Goal: Find specific page/section: Find specific page/section

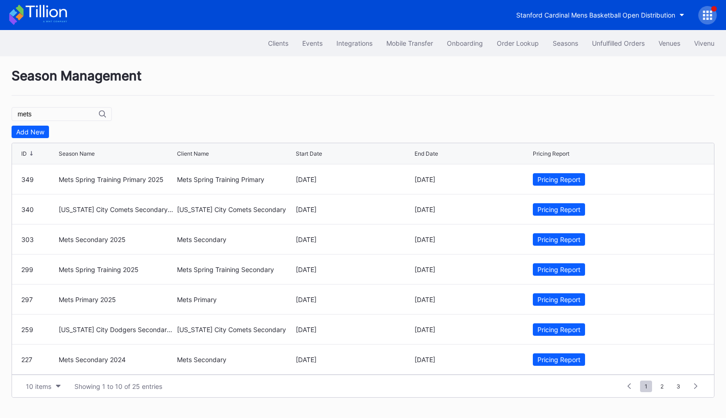
click at [707, 11] on icon at bounding box center [708, 12] width 2 height 2
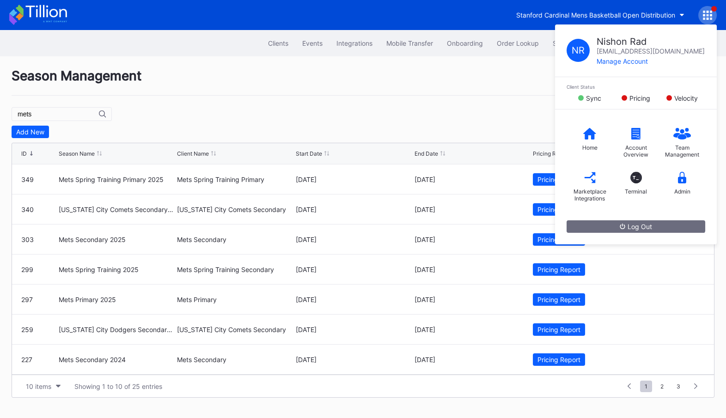
click at [682, 181] on icon at bounding box center [682, 178] width 8 height 12
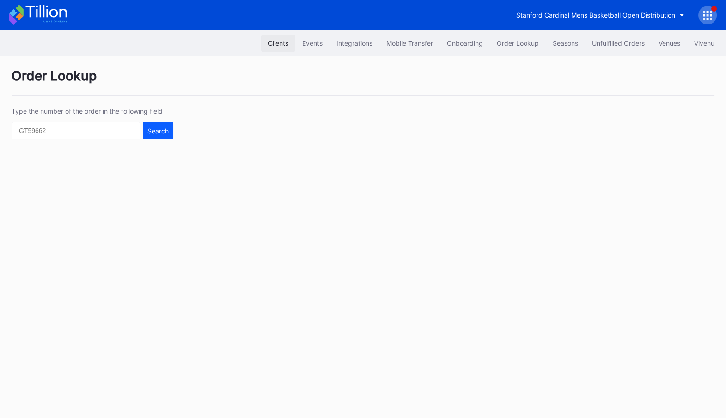
click at [280, 41] on div "Clients" at bounding box center [278, 43] width 20 height 8
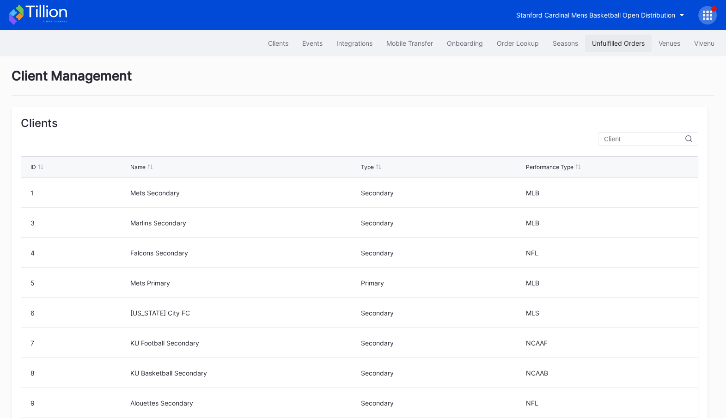
click at [612, 43] on div "Unfulfilled Orders" at bounding box center [618, 43] width 53 height 8
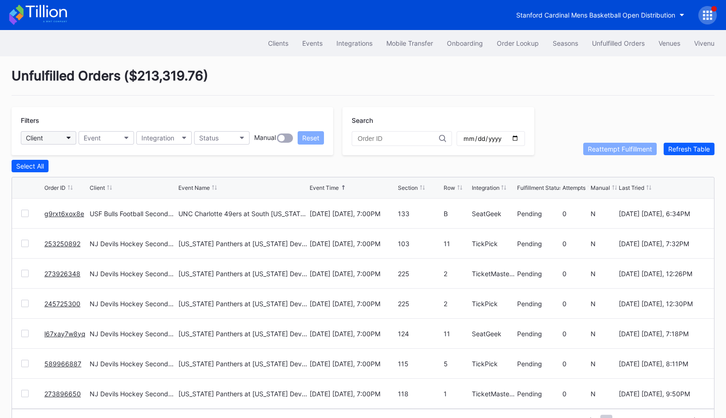
click at [59, 137] on button "Client" at bounding box center [48, 137] width 55 height 13
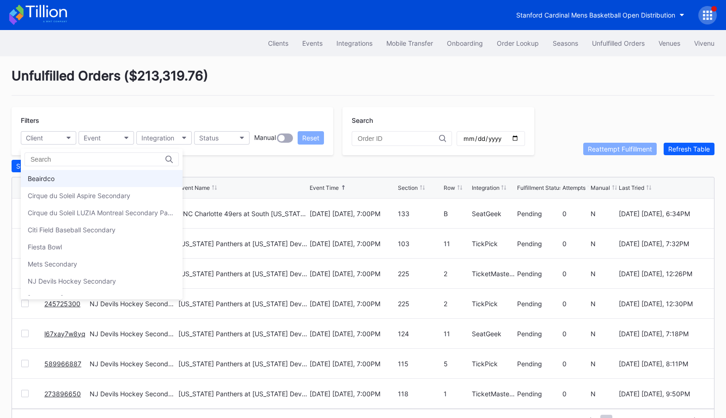
click at [91, 177] on div "Beairdco" at bounding box center [102, 178] width 162 height 17
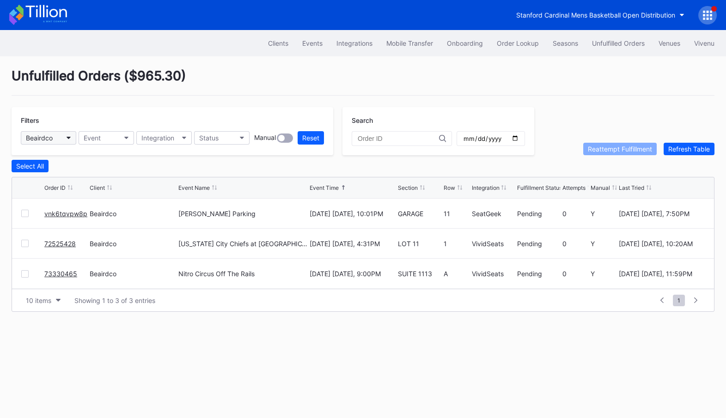
click at [58, 136] on button "Beairdco" at bounding box center [48, 137] width 55 height 13
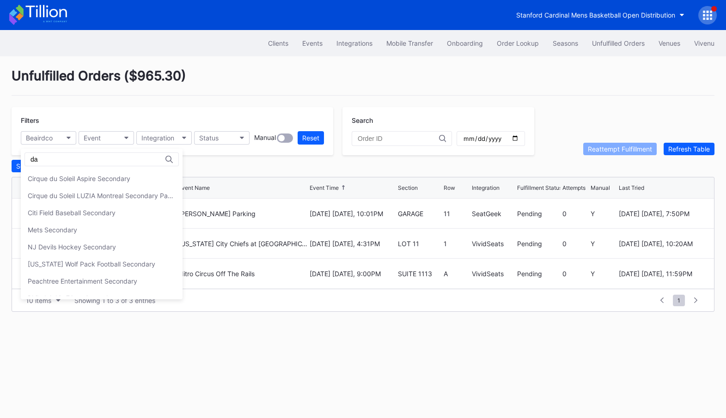
type input "d"
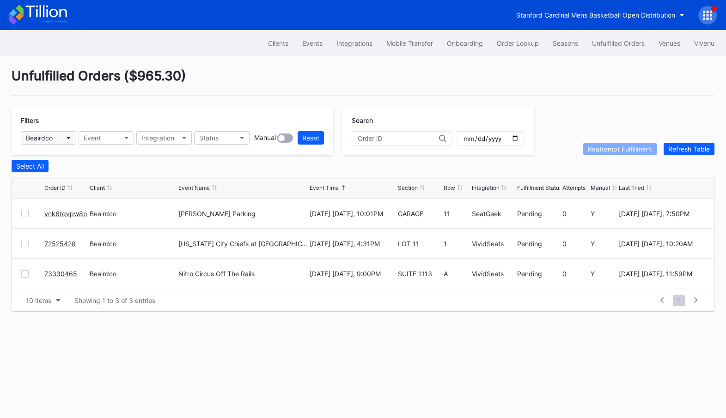
click at [68, 135] on button "Beairdco" at bounding box center [48, 137] width 55 height 13
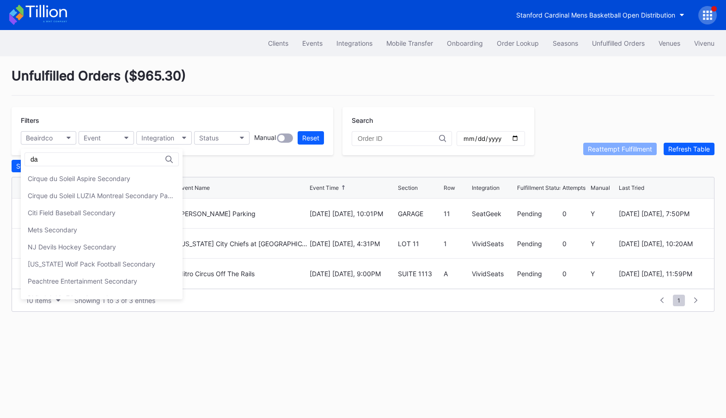
type input "d"
type input "D"
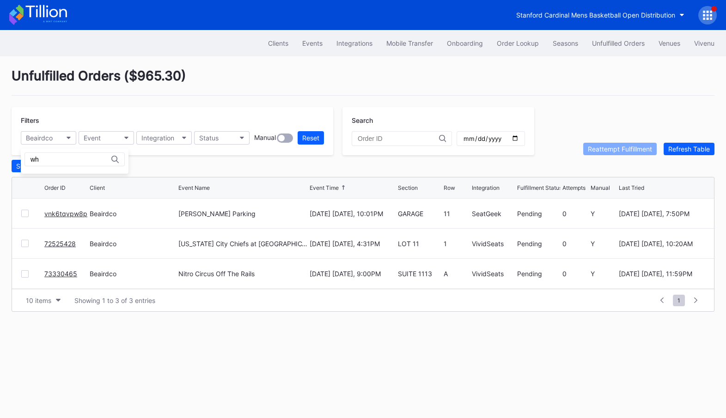
type input "w"
click at [67, 164] on div "dw" at bounding box center [75, 160] width 100 height 14
click at [57, 159] on input "dw" at bounding box center [71, 159] width 81 height 7
type input "d"
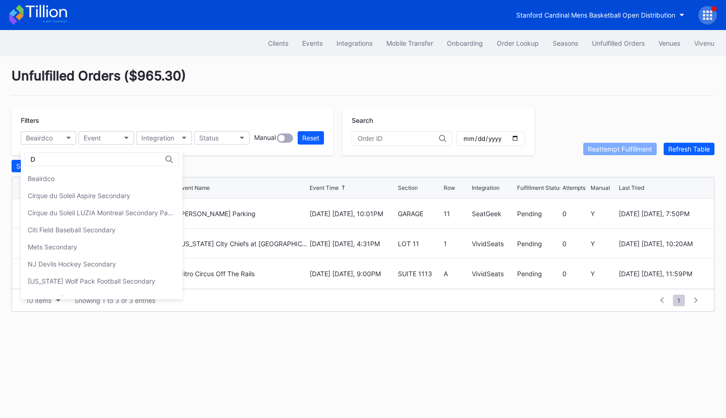
type input "D"
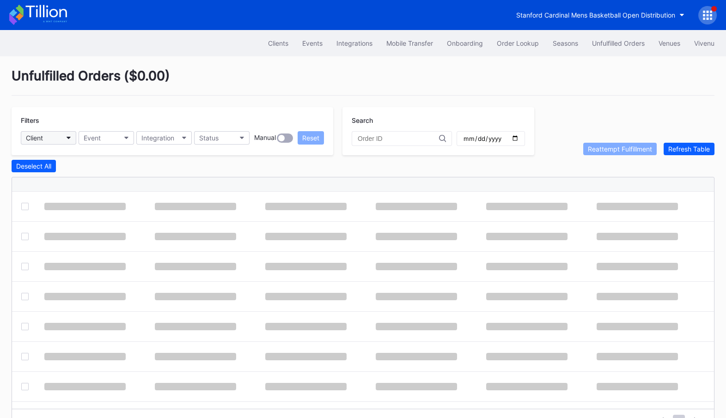
click at [73, 135] on button "Client" at bounding box center [48, 137] width 55 height 13
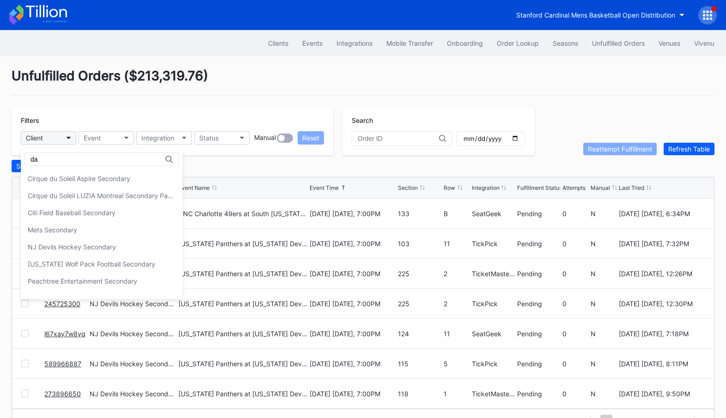
type input "d"
type input "D"
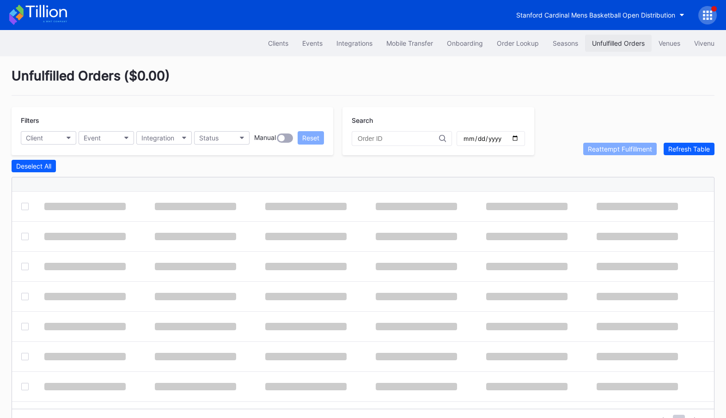
click at [629, 43] on div "Unfulfilled Orders" at bounding box center [618, 43] width 53 height 8
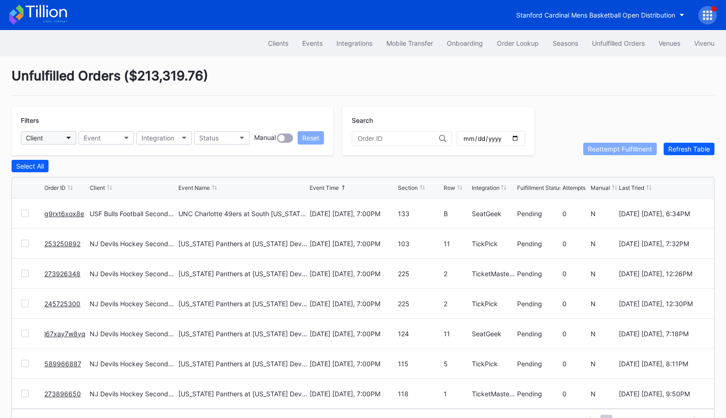
click at [53, 137] on button "Client" at bounding box center [48, 137] width 55 height 13
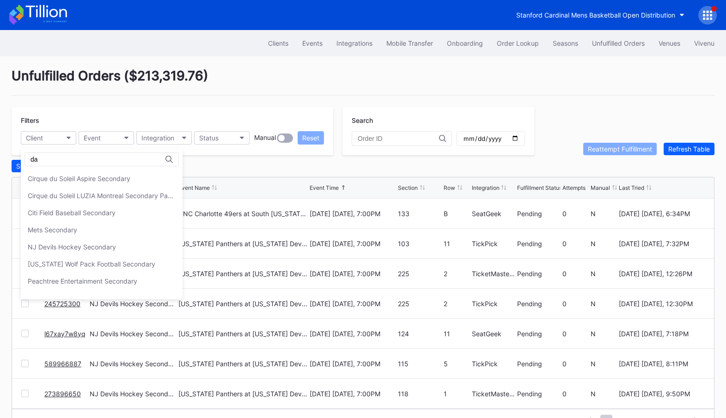
type input "da"
type input "D"
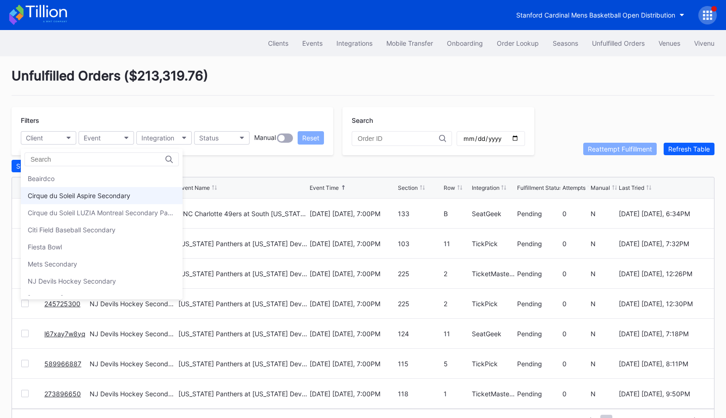
click at [61, 191] on div "Cirque du Soleil Aspire Secondary" at bounding box center [102, 195] width 162 height 17
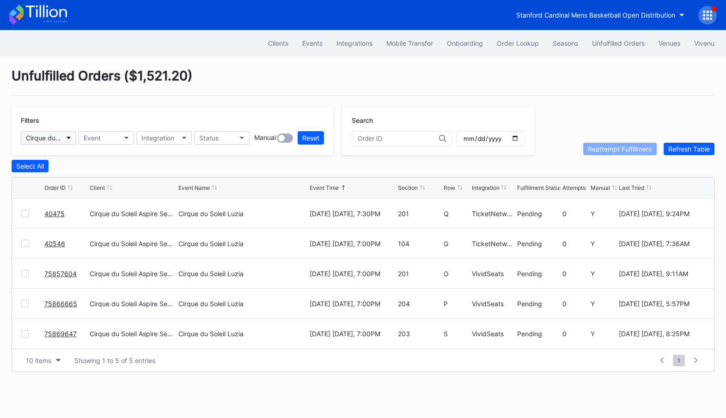
click at [69, 141] on button "Cirque du Soleil Aspire Secondary" at bounding box center [48, 137] width 55 height 13
type input "fie"
click at [71, 192] on div "Fiesta Bowl" at bounding box center [75, 195] width 108 height 17
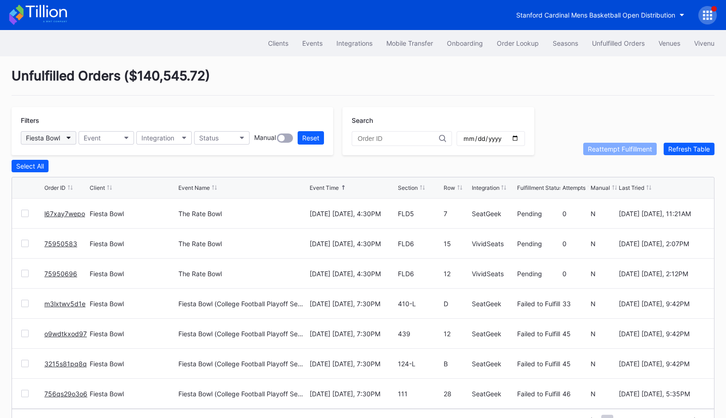
click at [72, 139] on button "Fiesta Bowl" at bounding box center [48, 137] width 55 height 13
type input "pea"
click at [76, 179] on div "Peachtree Entertainment Secondary" at bounding box center [83, 179] width 110 height 8
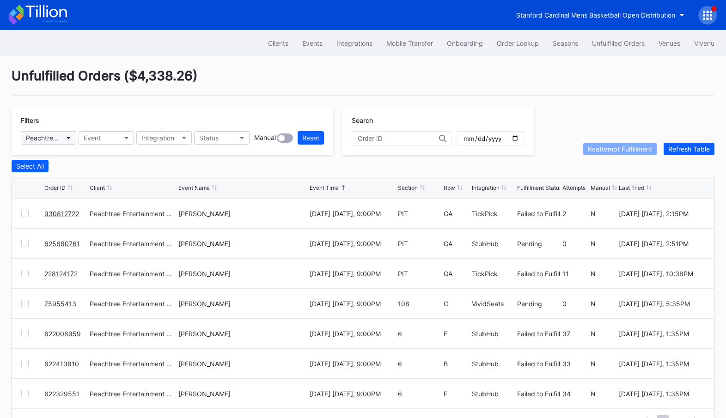
click at [70, 137] on icon "button" at bounding box center [69, 138] width 5 height 3
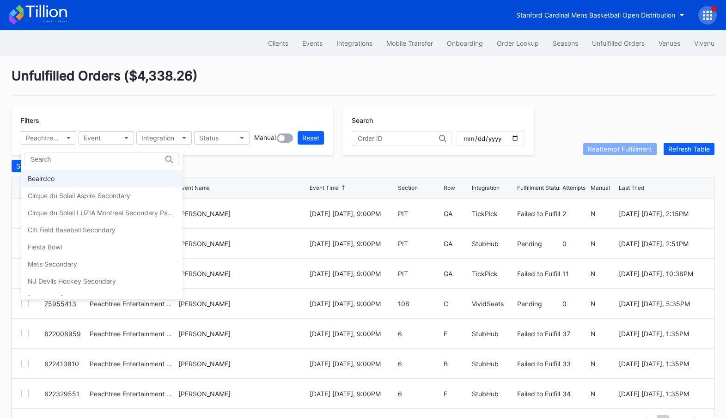
type input "="
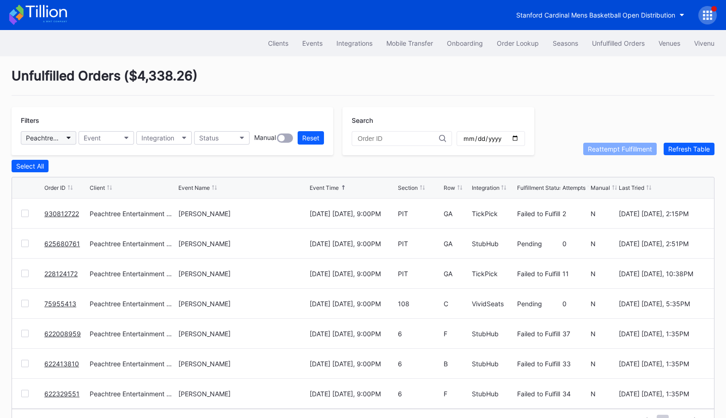
click at [70, 138] on icon "button" at bounding box center [69, 138] width 5 height 3
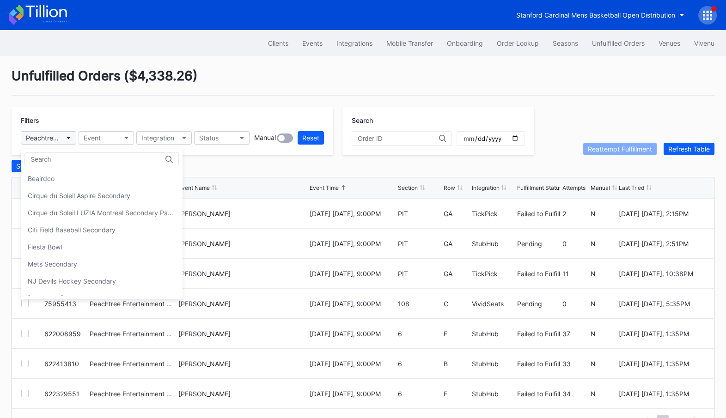
type input "f"
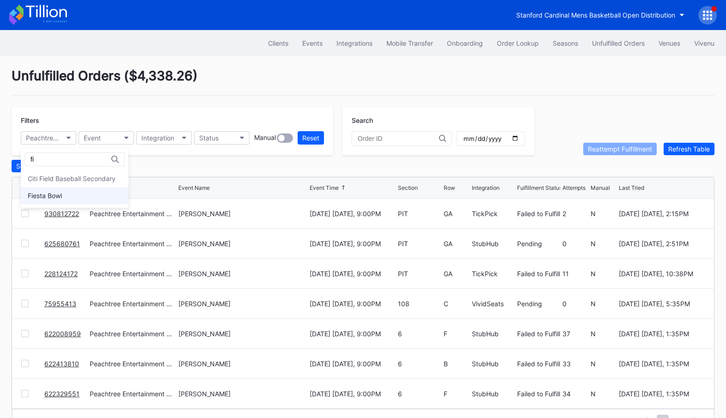
type input "fi"
click at [58, 192] on div "Fiesta Bowl" at bounding box center [45, 196] width 34 height 8
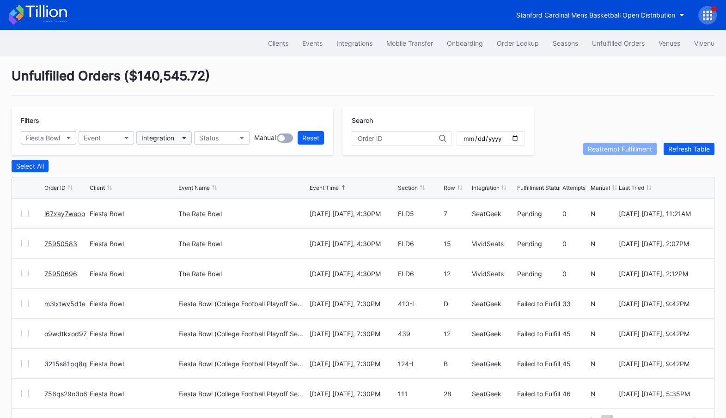
click at [172, 139] on div "Integration" at bounding box center [157, 138] width 33 height 8
click at [45, 11] on icon at bounding box center [38, 15] width 58 height 20
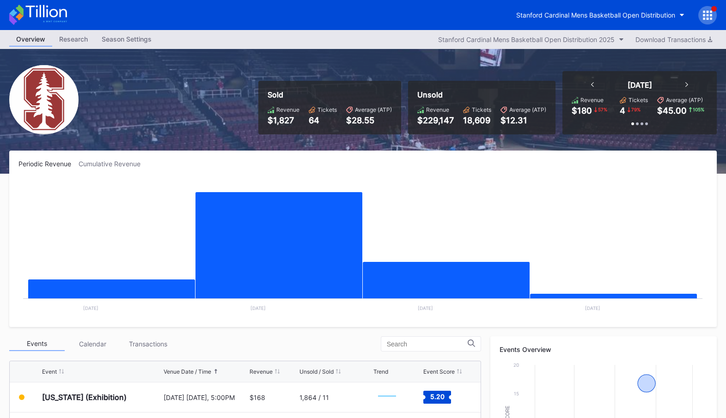
click at [100, 163] on div "Cumulative Revenue" at bounding box center [113, 164] width 69 height 8
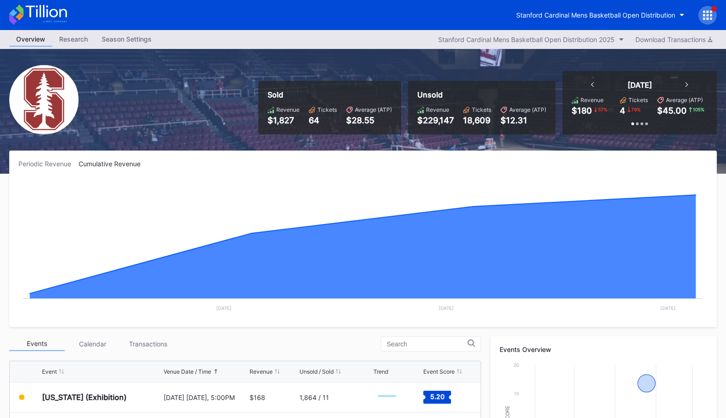
click at [38, 165] on div "Periodic Revenue" at bounding box center [48, 164] width 60 height 8
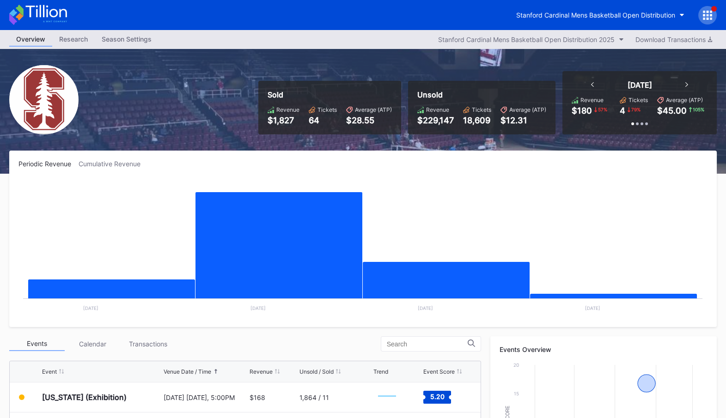
click at [103, 159] on div "Periodic Revenue Cumulative Revenue Created with Highcharts 11.2.0 Chart title …" at bounding box center [363, 239] width 708 height 177
click at [104, 165] on div "Cumulative Revenue" at bounding box center [113, 164] width 69 height 8
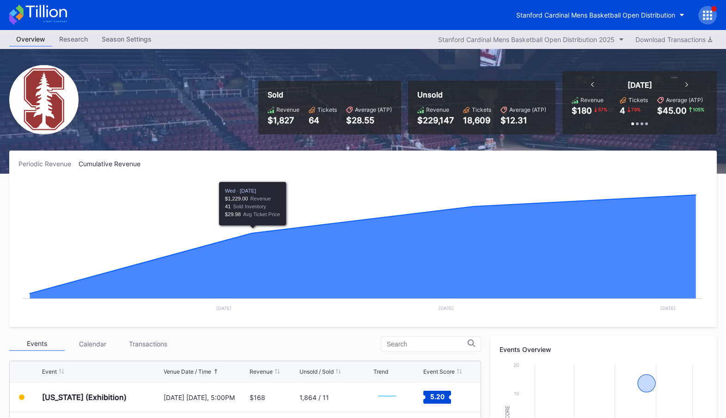
click at [54, 17] on icon at bounding box center [45, 11] width 41 height 12
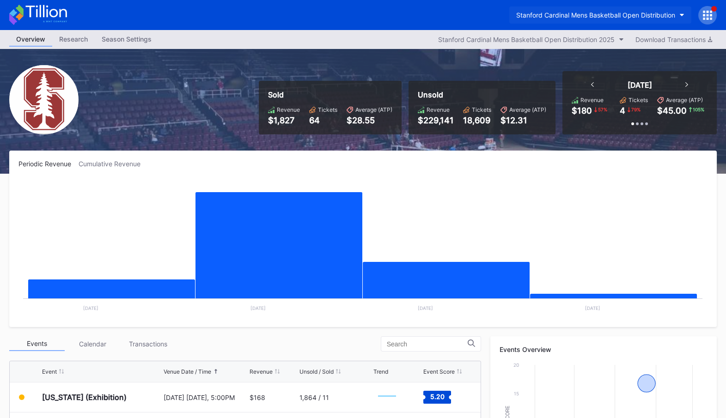
click at [649, 17] on div "Stanford Cardinal Mens Basketball Open Distribution" at bounding box center [595, 15] width 159 height 8
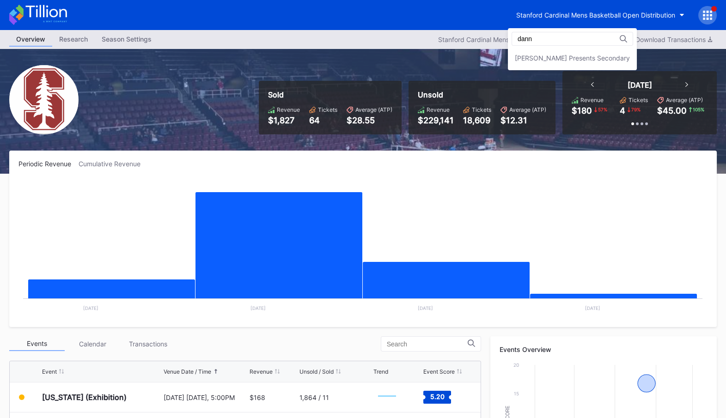
type input "dann"
